Goal: Transaction & Acquisition: Purchase product/service

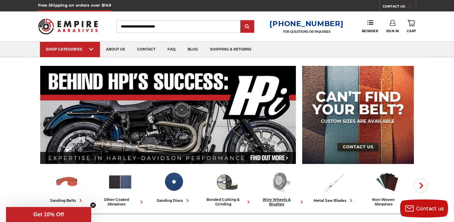
click at [281, 181] on img at bounding box center [280, 181] width 25 height 25
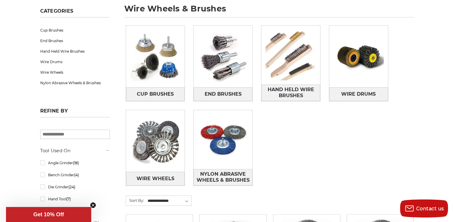
scroll to position [97, 0]
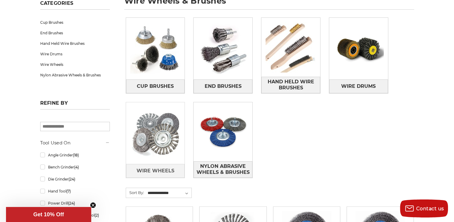
click at [158, 155] on img at bounding box center [155, 133] width 59 height 59
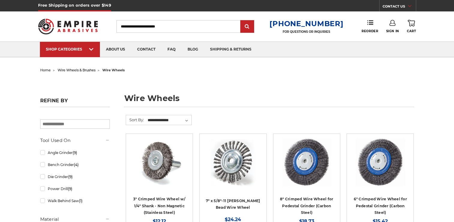
click at [158, 156] on link "Quick view" at bounding box center [159, 162] width 41 height 12
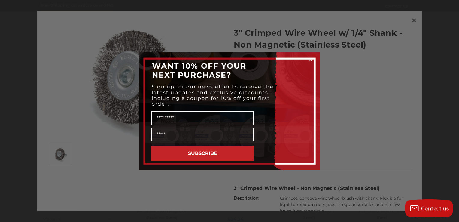
click at [313, 59] on circle "Close dialog" at bounding box center [311, 60] width 6 height 6
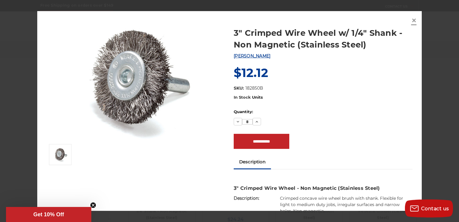
click at [411, 19] on span "×" at bounding box center [413, 20] width 5 height 12
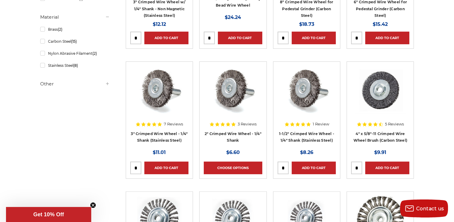
scroll to position [202, 0]
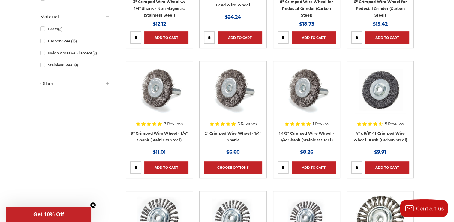
scroll to position [201, 0]
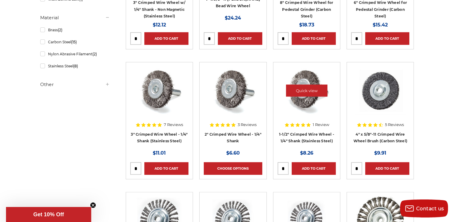
click at [315, 81] on img at bounding box center [307, 90] width 48 height 48
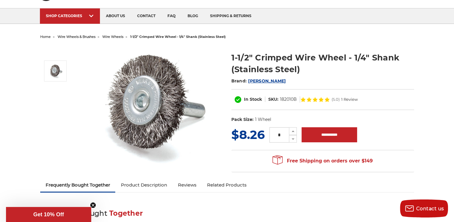
scroll to position [33, 0]
